Goal: Navigation & Orientation: Find specific page/section

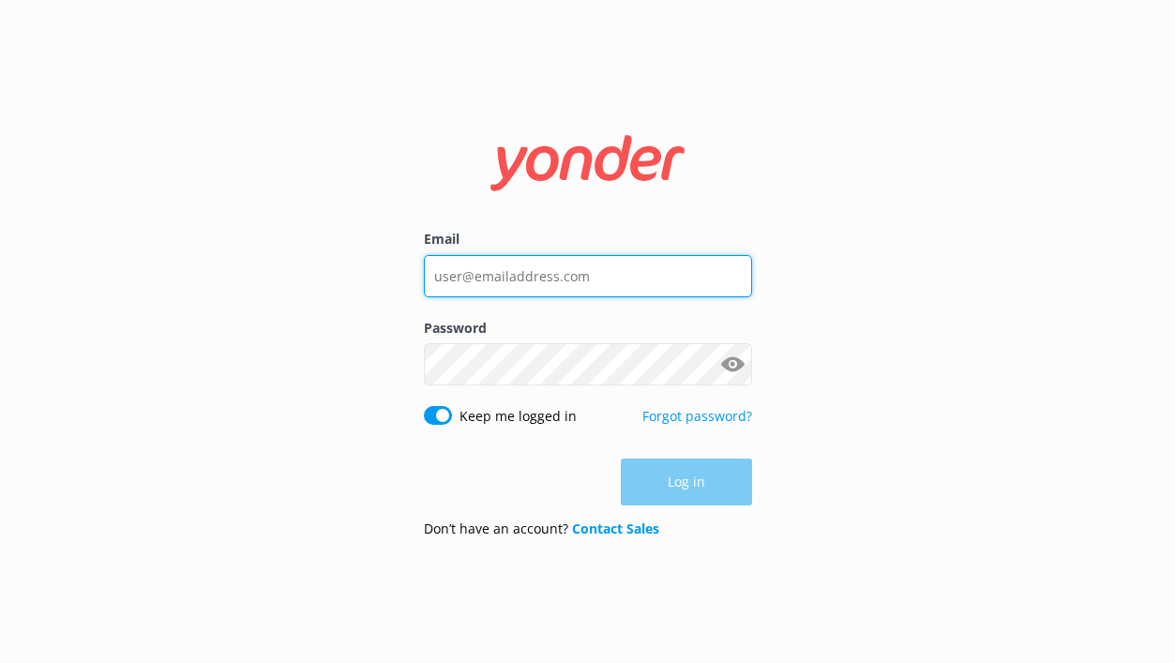
click at [521, 269] on input "Email" at bounding box center [588, 276] width 328 height 42
type input "[EMAIL_ADDRESS][DOMAIN_NAME]"
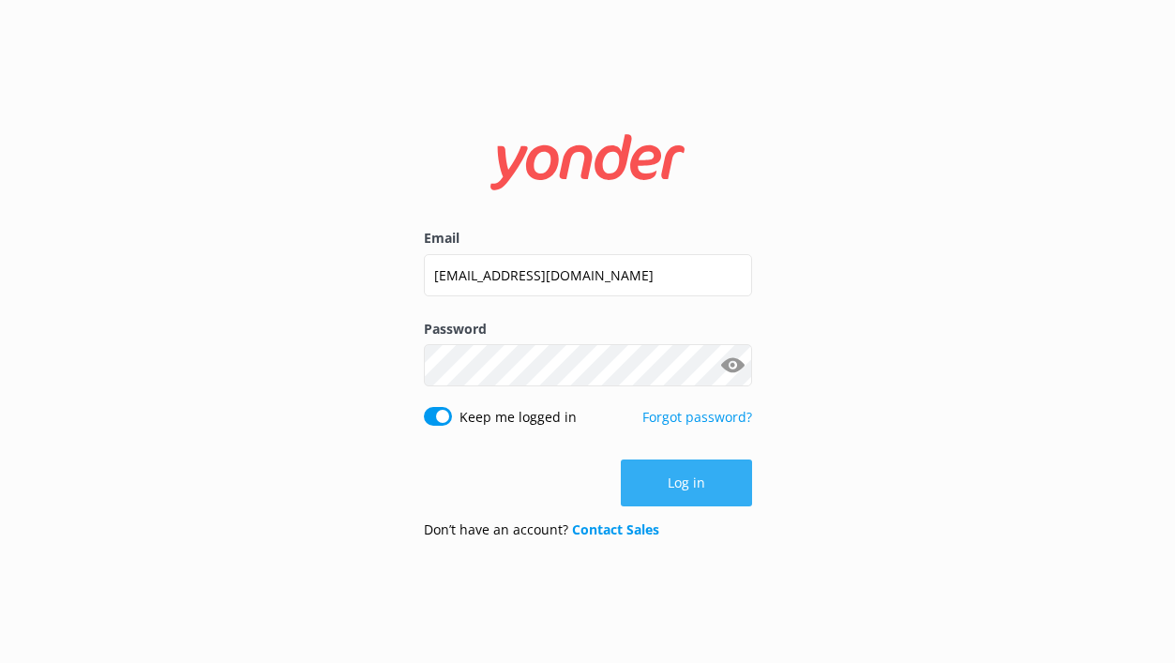
click at [648, 483] on button "Log in" at bounding box center [686, 483] width 131 height 47
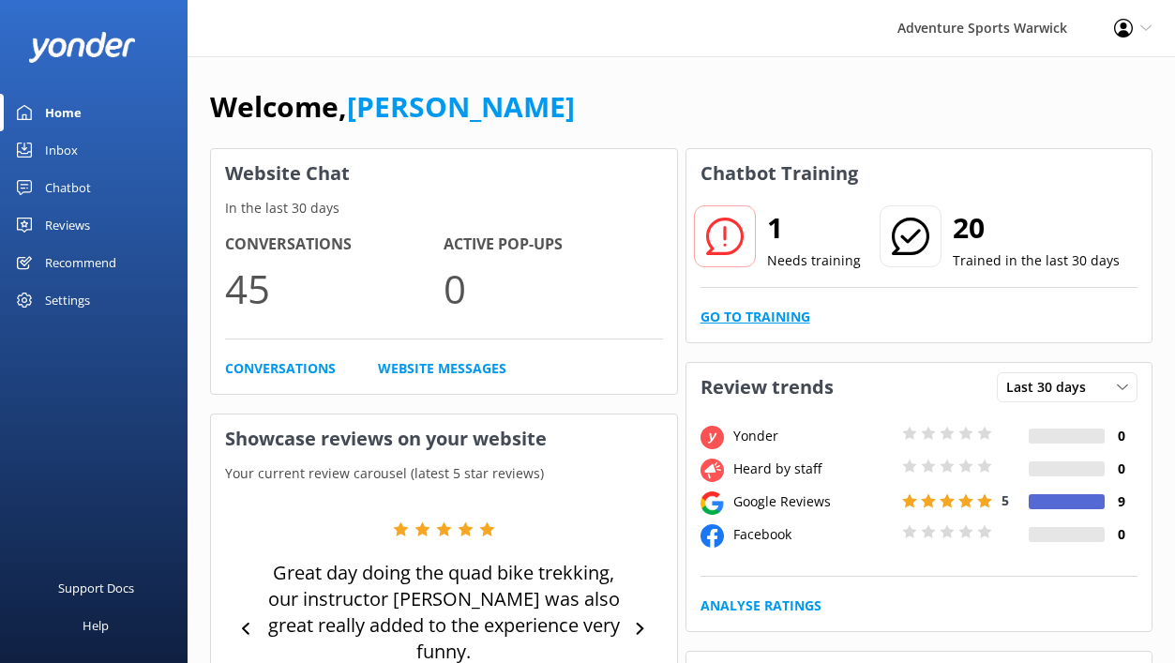
click at [768, 312] on link "Go to Training" at bounding box center [756, 317] width 110 height 21
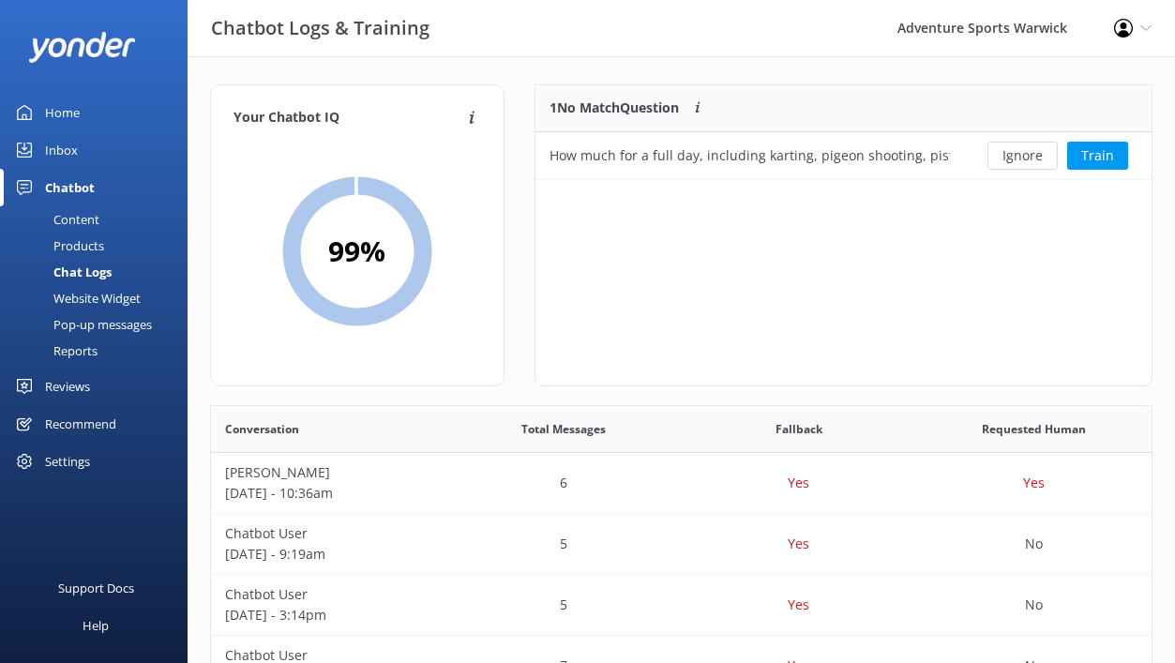
scroll to position [658, 941]
